Goal: Find specific page/section: Find specific page/section

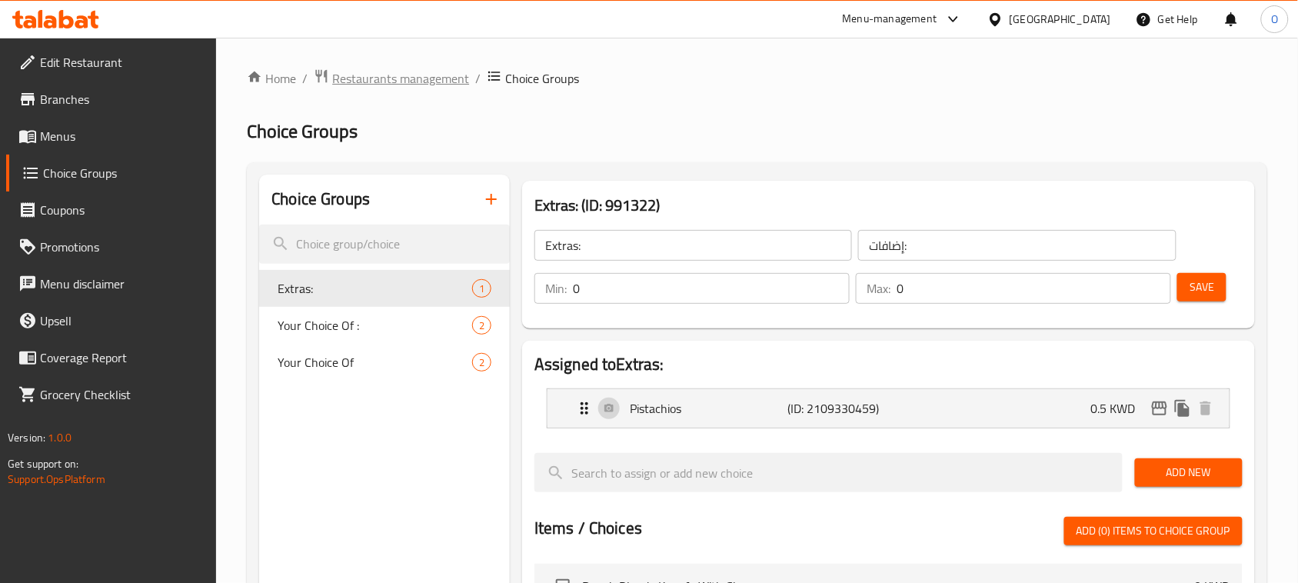
click at [423, 77] on span "Restaurants management" at bounding box center [400, 78] width 137 height 18
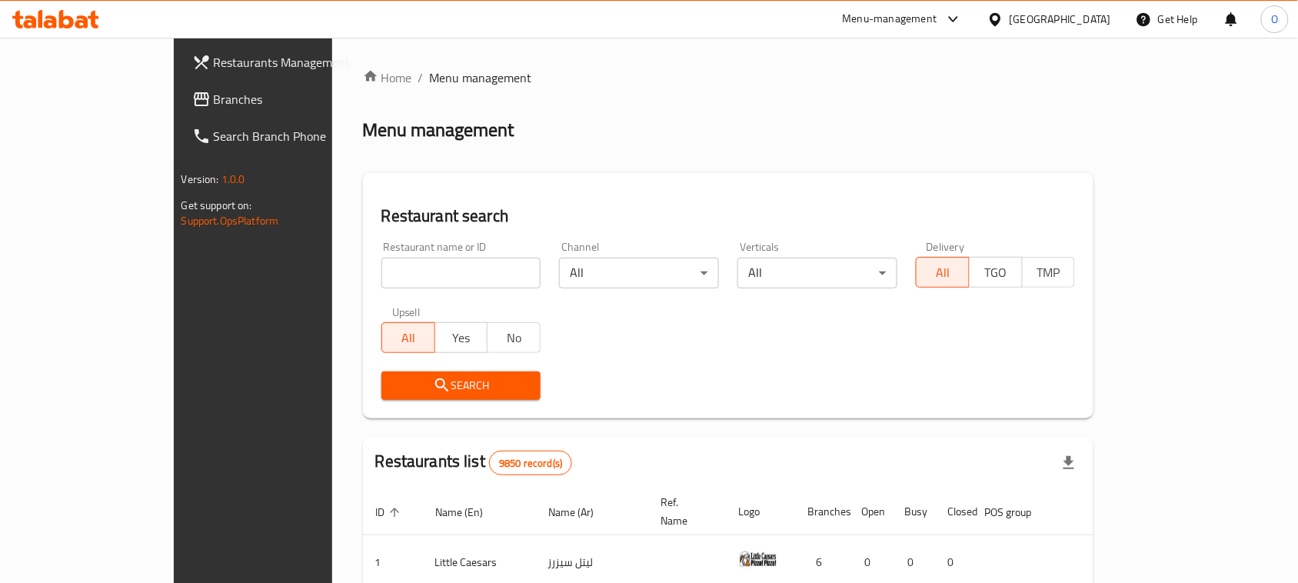
click at [214, 101] on span "Branches" at bounding box center [296, 99] width 165 height 18
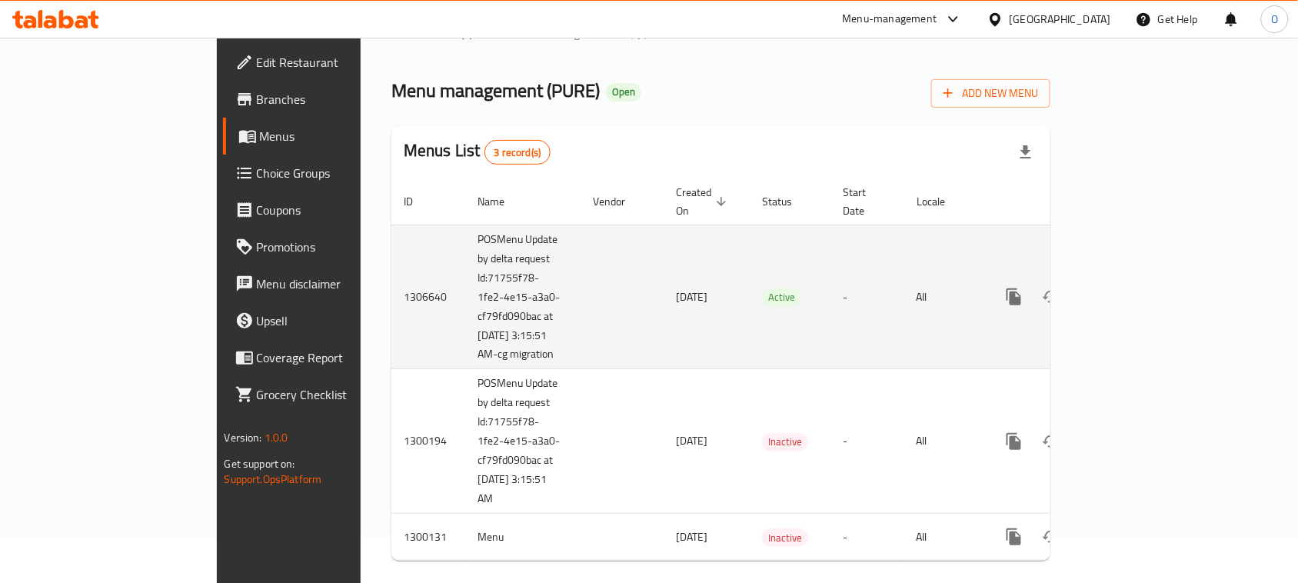
scroll to position [69, 0]
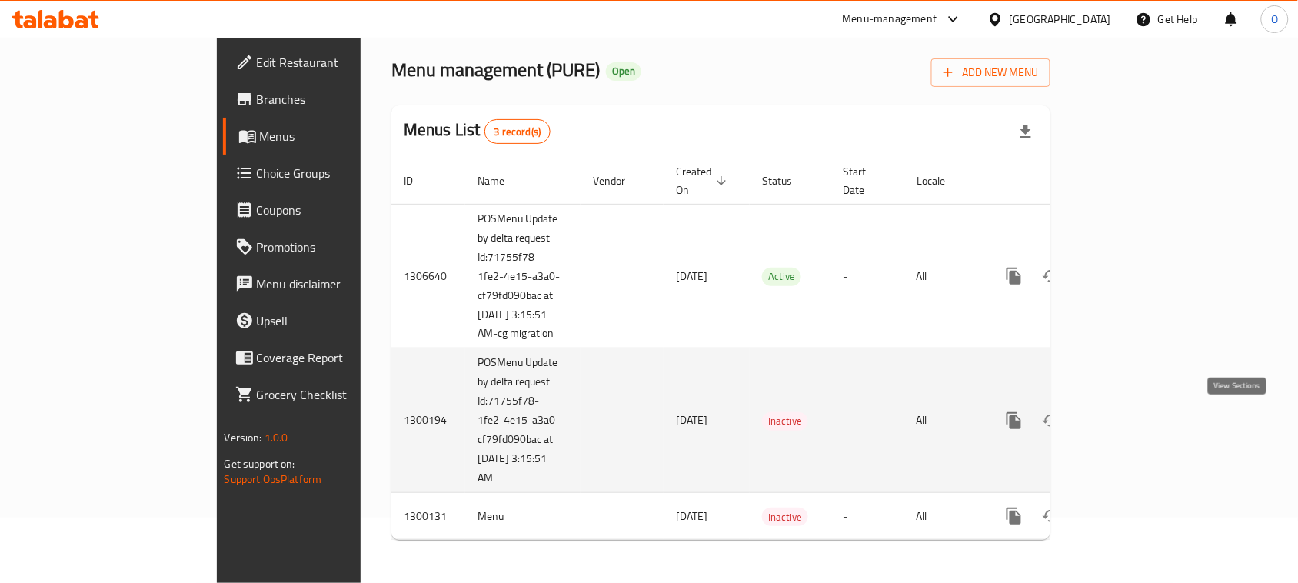
click at [1143, 414] on link "enhanced table" at bounding box center [1124, 420] width 37 height 37
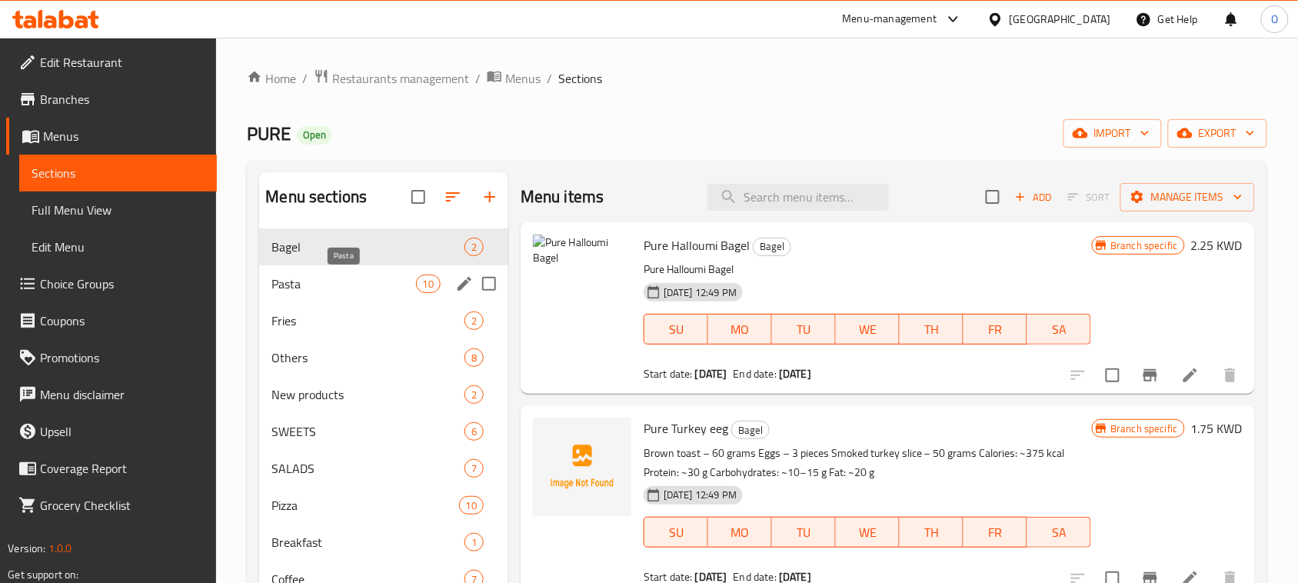
click at [291, 282] on span "Pasta" at bounding box center [343, 283] width 144 height 18
